Goal: Transaction & Acquisition: Purchase product/service

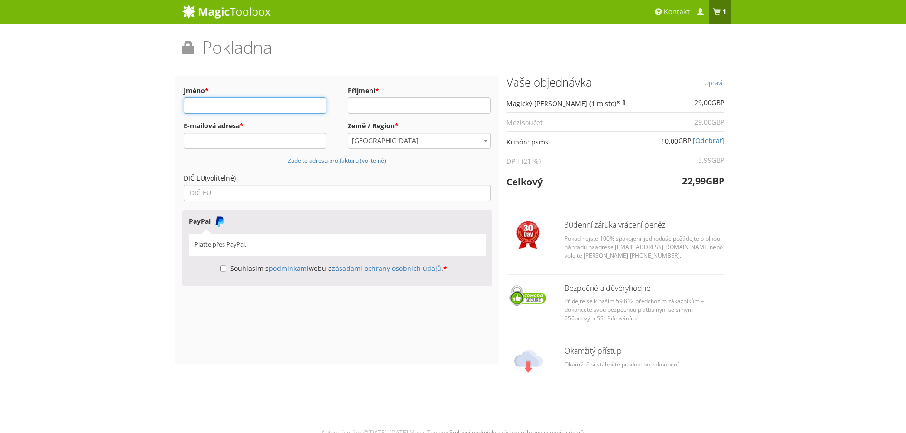
click at [273, 103] on input "Jméno *" at bounding box center [254, 105] width 143 height 16
type input "Ondřej"
click at [415, 104] on input "Příjmení *" at bounding box center [418, 105] width 143 height 16
type input "Závěšický"
click at [288, 146] on input "E-mailová adresa *" at bounding box center [254, 141] width 143 height 16
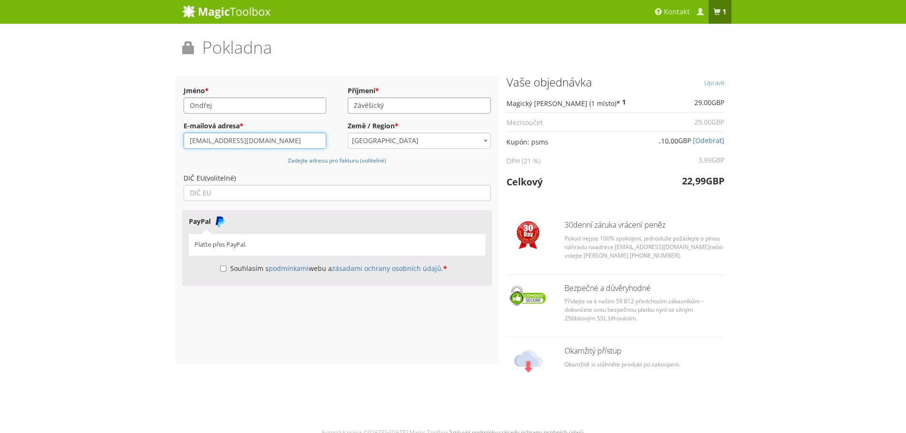
type input "[EMAIL_ADDRESS][DOMAIN_NAME]"
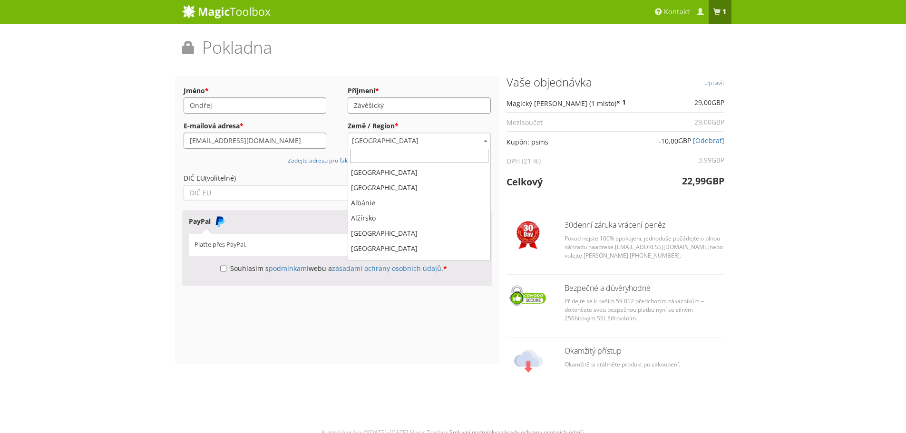
click at [419, 148] on body "Magický zoom Plus Magický zoom Magický svitek Magie 360 Magická prezentace Kont…" at bounding box center [453, 220] width 906 height 441
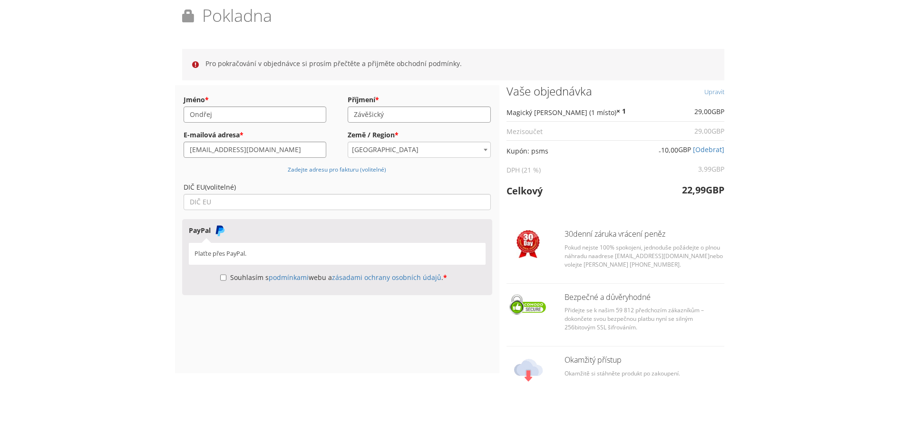
scroll to position [33, 0]
click at [220, 276] on input "Souhlasím s podmínkami webu a zásadami ochrany osobních údajů . *" at bounding box center [223, 276] width 6 height 16
checkbox input "true"
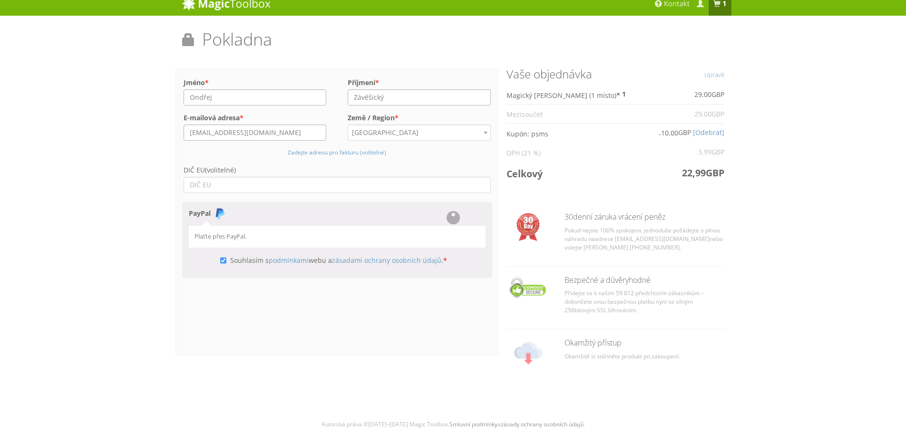
scroll to position [8, 0]
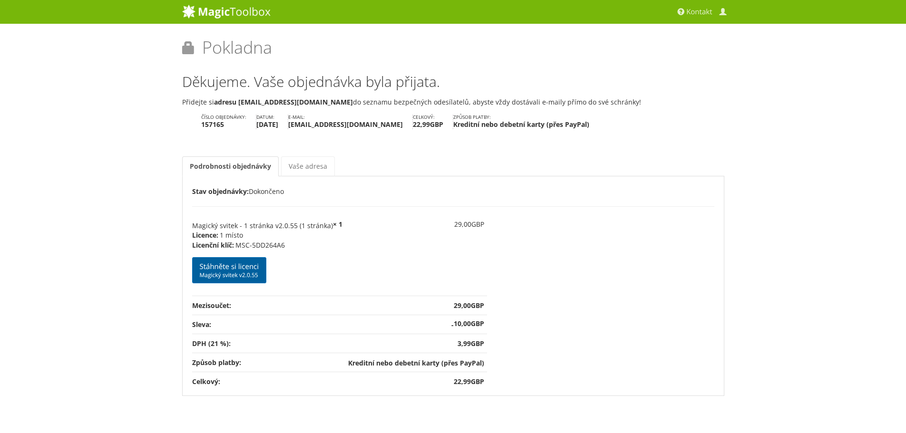
click at [228, 271] on font "Magický svitek v2.0.55" at bounding box center [229, 275] width 58 height 8
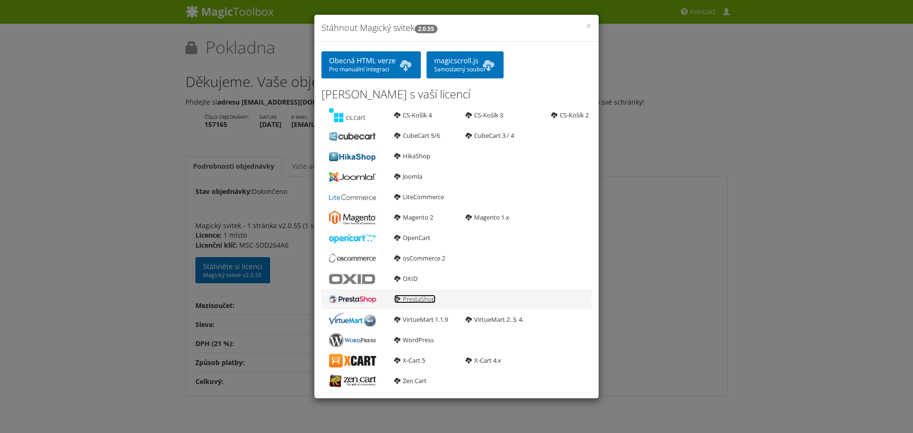
click at [401, 299] on link "PrestaShop" at bounding box center [414, 299] width 41 height 9
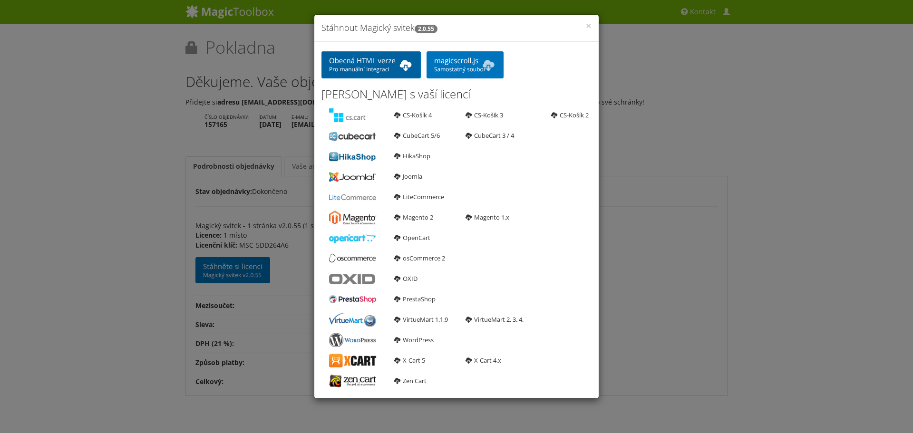
click at [366, 63] on font "Obecná HTML verze" at bounding box center [362, 61] width 67 height 10
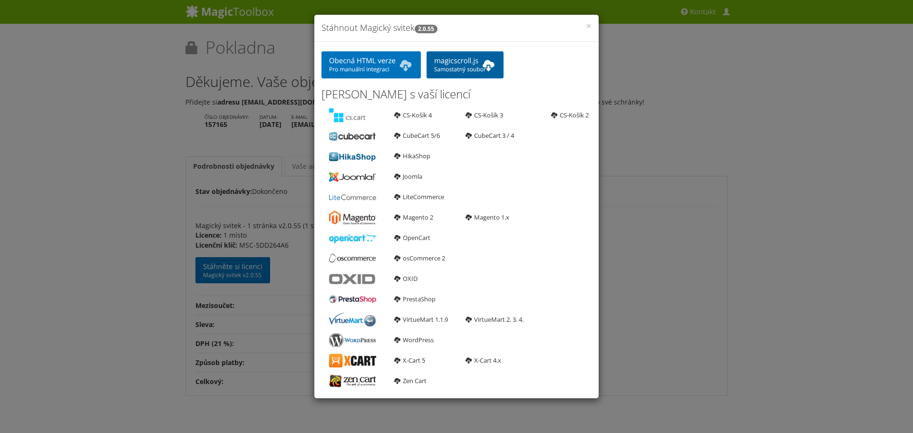
click at [458, 60] on font "magicscroll.js" at bounding box center [456, 61] width 44 height 10
click at [589, 26] on font "×" at bounding box center [589, 25] width 6 height 13
